Goal: Use online tool/utility: Utilize a website feature to perform a specific function

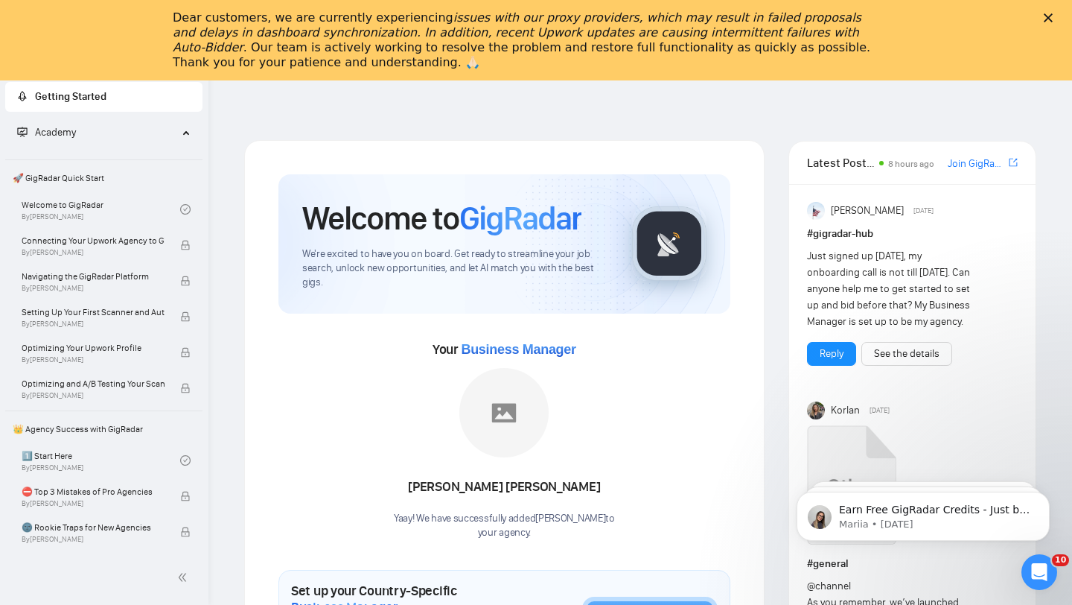
click at [1050, 17] on icon "Close" at bounding box center [1048, 17] width 9 height 9
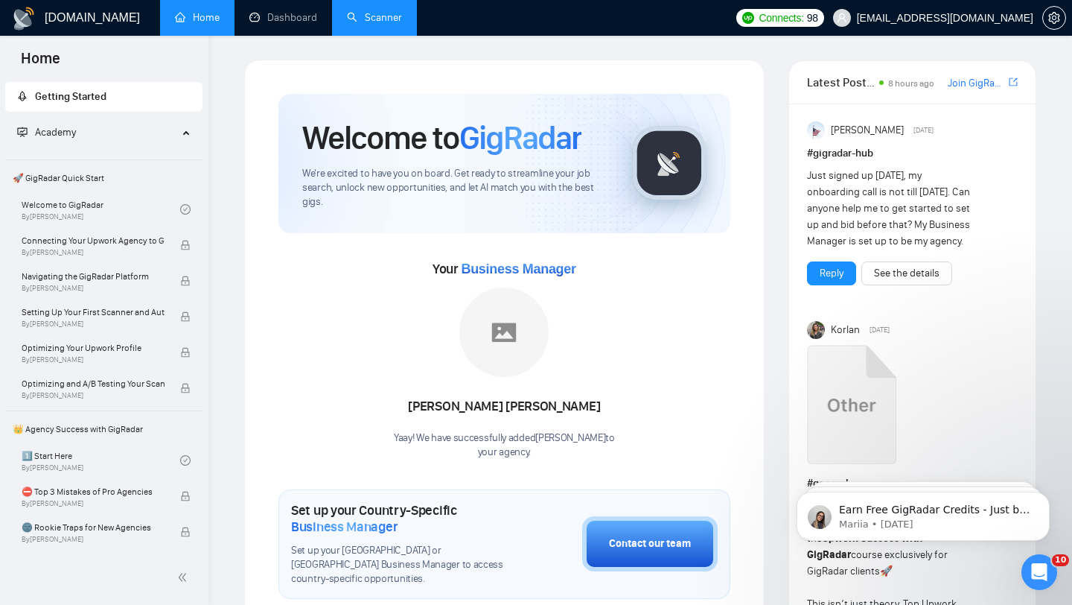
click at [390, 18] on link "Scanner" at bounding box center [374, 17] width 55 height 13
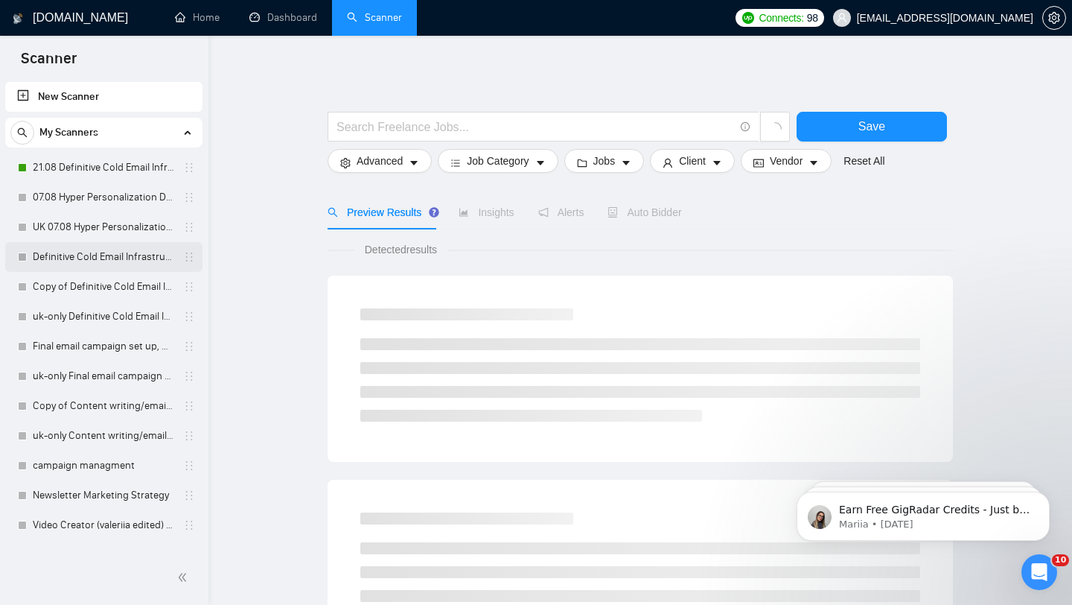
click at [86, 255] on link "Definitive Cold Email Infrastructure Specialist Needed" at bounding box center [103, 257] width 141 height 30
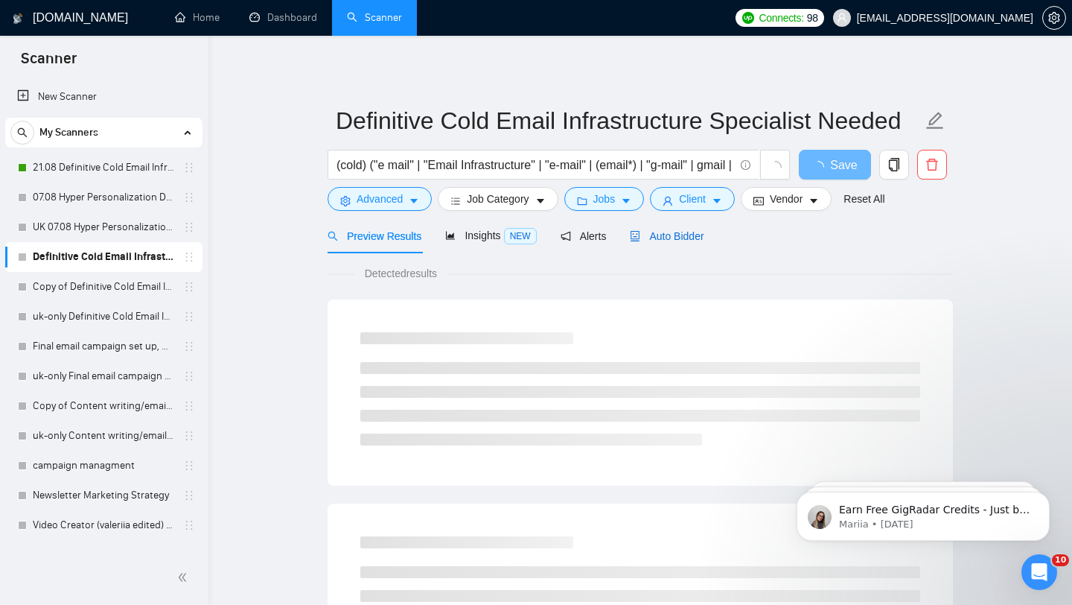
click at [660, 235] on span "Auto Bidder" at bounding box center [667, 236] width 74 height 12
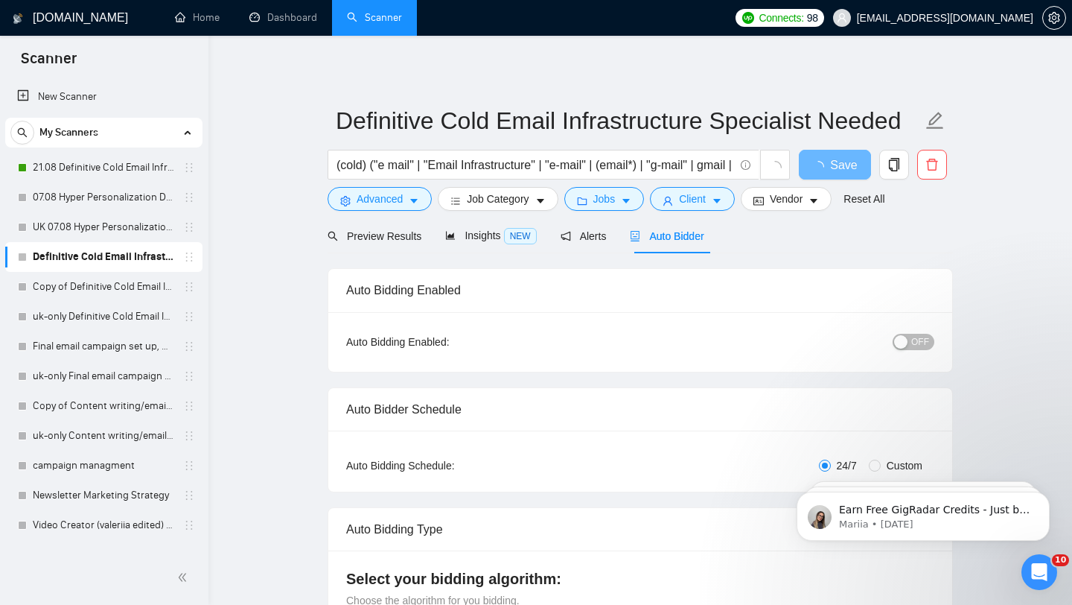
radio input "false"
radio input "true"
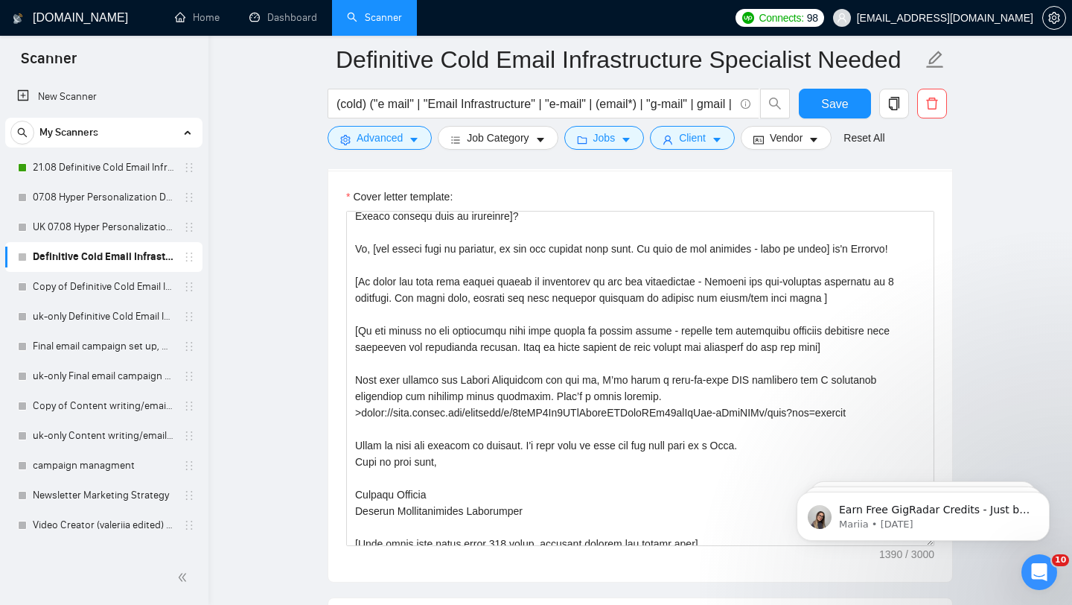
scroll to position [36, 0]
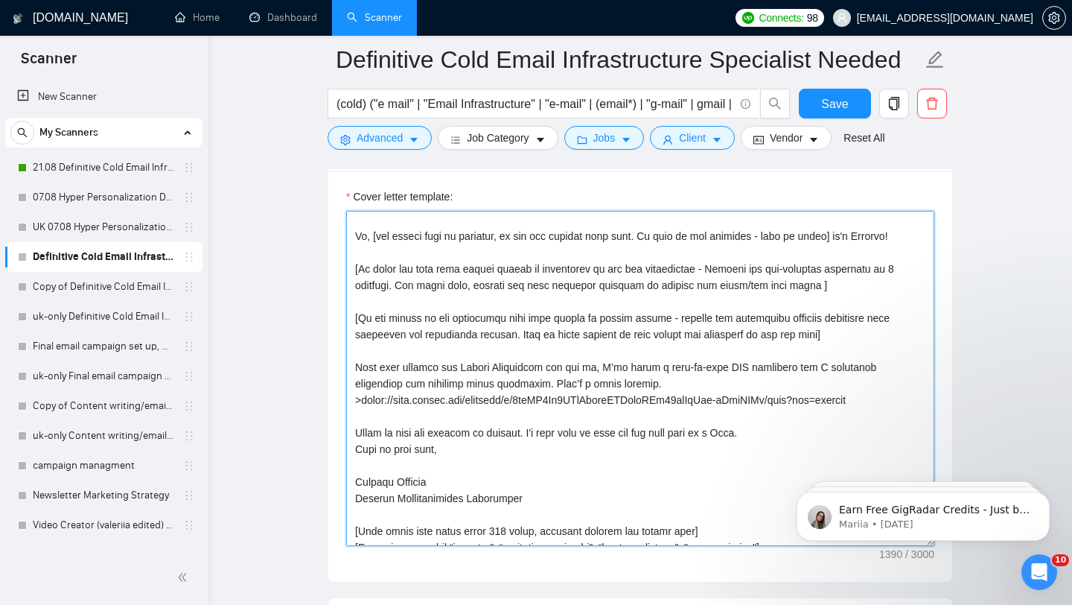
click at [599, 401] on textarea "Cover letter template:" at bounding box center [640, 378] width 588 height 335
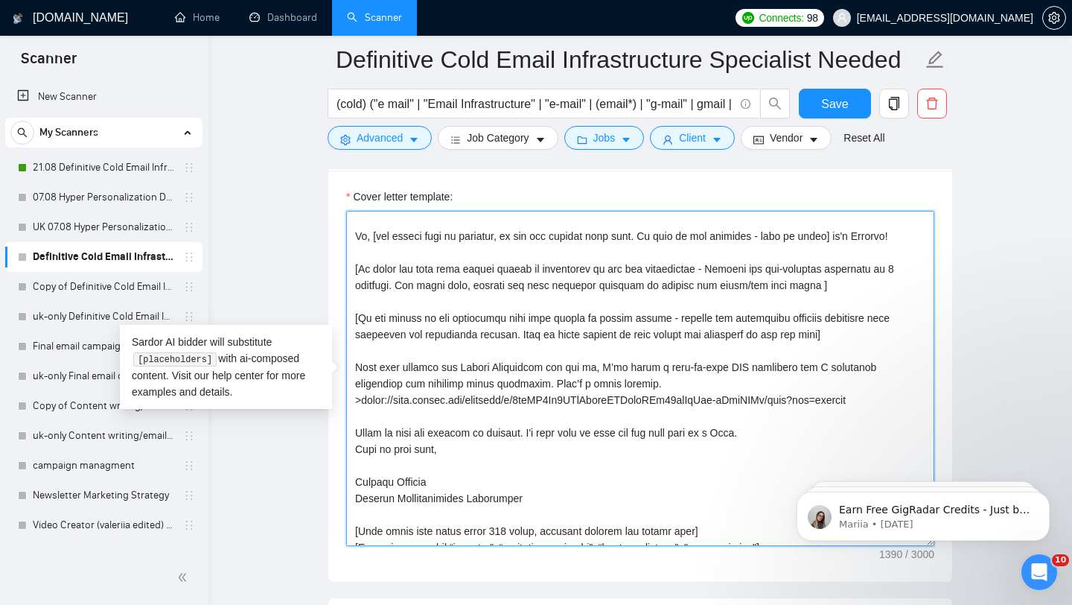
click at [599, 401] on textarea "Cover letter template:" at bounding box center [640, 378] width 588 height 335
click at [386, 399] on textarea "Cover letter template:" at bounding box center [640, 378] width 588 height 335
drag, startPoint x: 363, startPoint y: 401, endPoint x: 896, endPoint y: 401, distance: 533.2
click at [896, 401] on textarea "Cover letter template:" at bounding box center [640, 378] width 588 height 335
